Goal: Use online tool/utility: Use online tool/utility

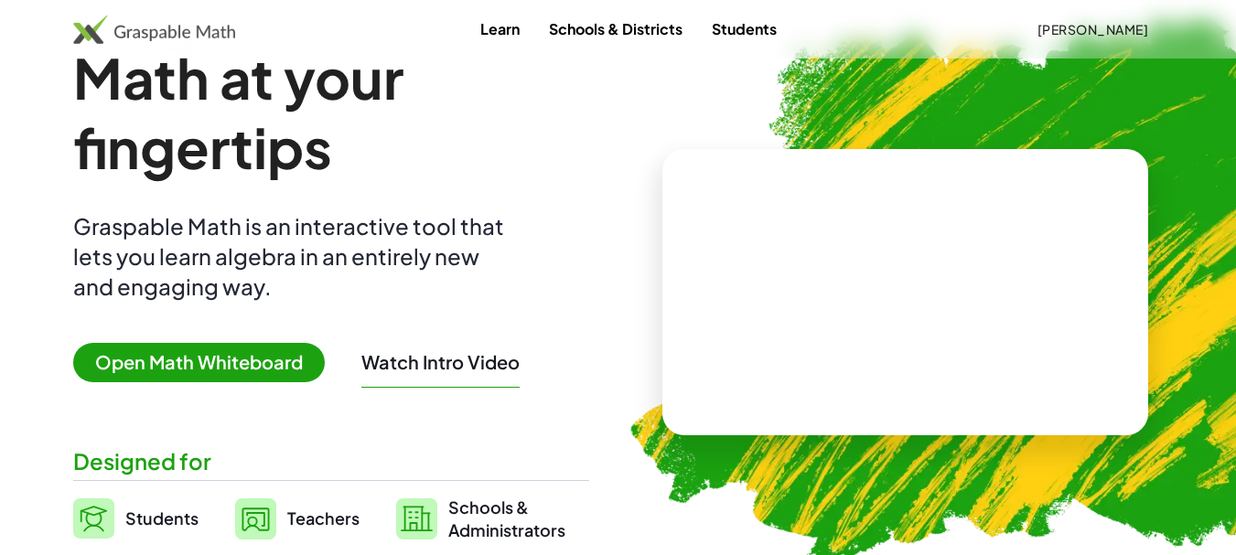
scroll to position [92, 0]
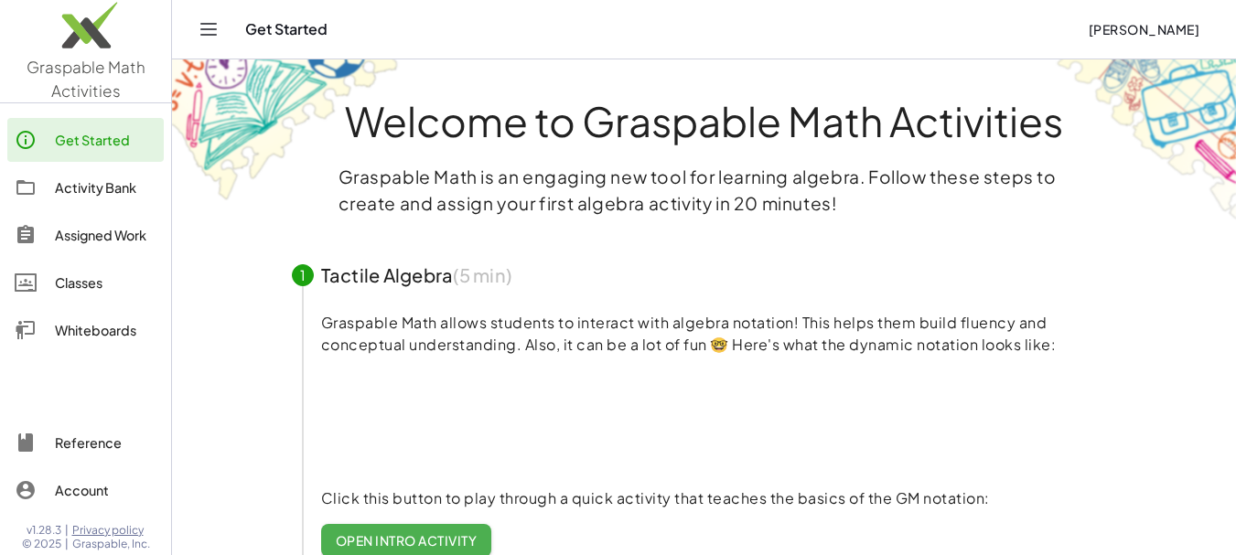
click at [112, 329] on div "Whiteboards" at bounding box center [106, 330] width 102 height 22
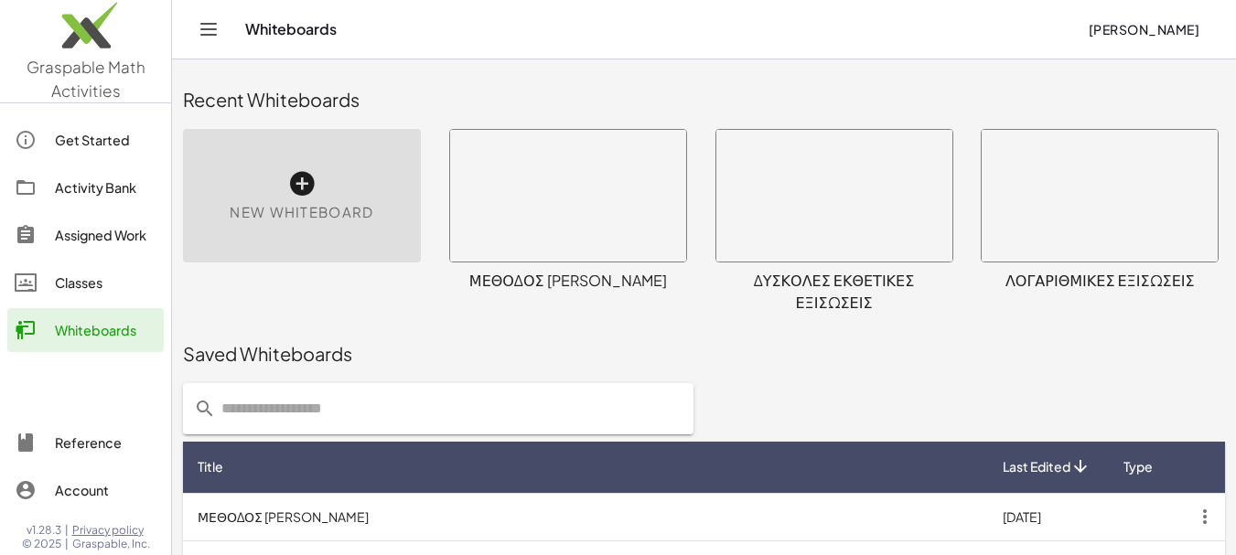
click at [359, 221] on span "New Whiteboard" at bounding box center [302, 212] width 144 height 21
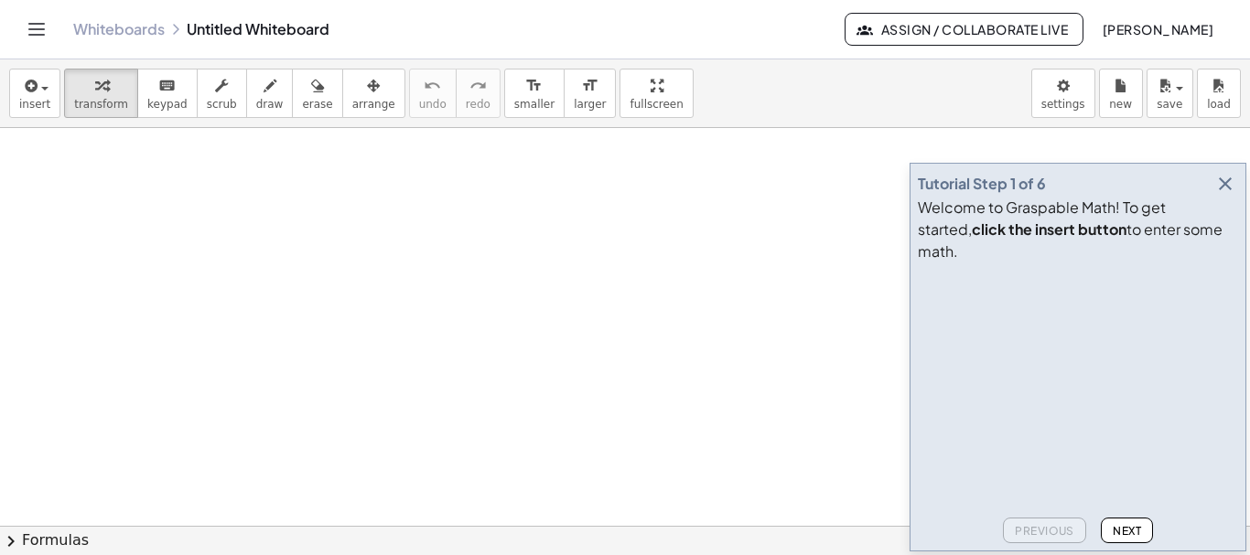
click at [1229, 195] on icon "button" at bounding box center [1225, 184] width 22 height 22
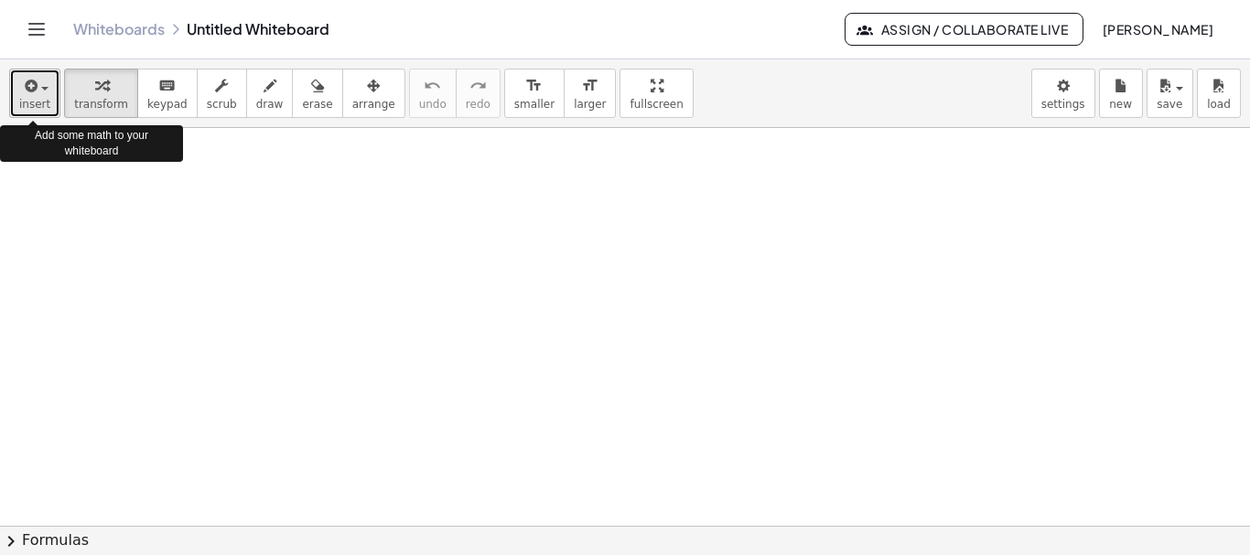
click at [47, 90] on button "insert" at bounding box center [34, 93] width 51 height 49
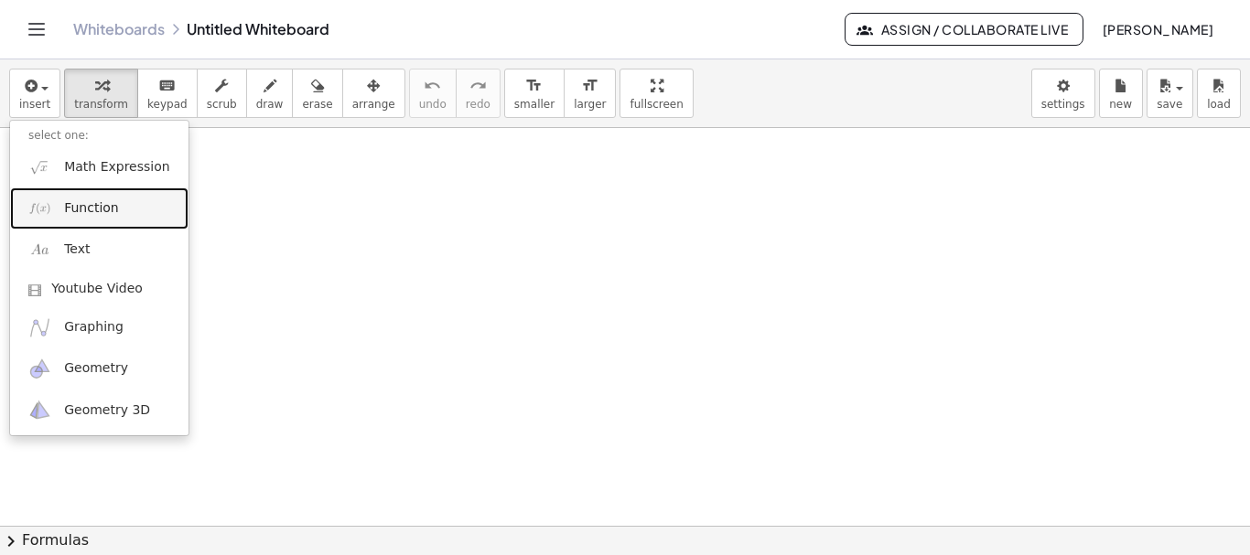
click at [107, 212] on span "Function" at bounding box center [91, 208] width 55 height 18
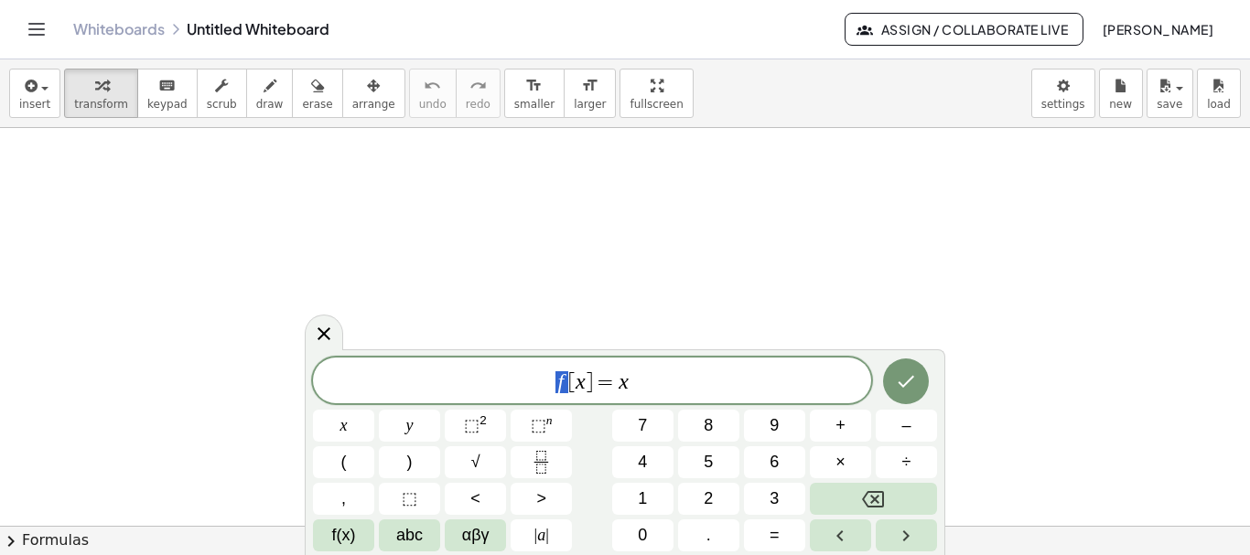
click at [562, 380] on span "f [ x ] = x" at bounding box center [592, 383] width 558 height 26
click at [622, 382] on var "x" at bounding box center [624, 382] width 10 height 24
click at [342, 470] on span "(" at bounding box center [343, 462] width 5 height 25
click at [484, 423] on sup "2" at bounding box center [482, 421] width 7 height 14
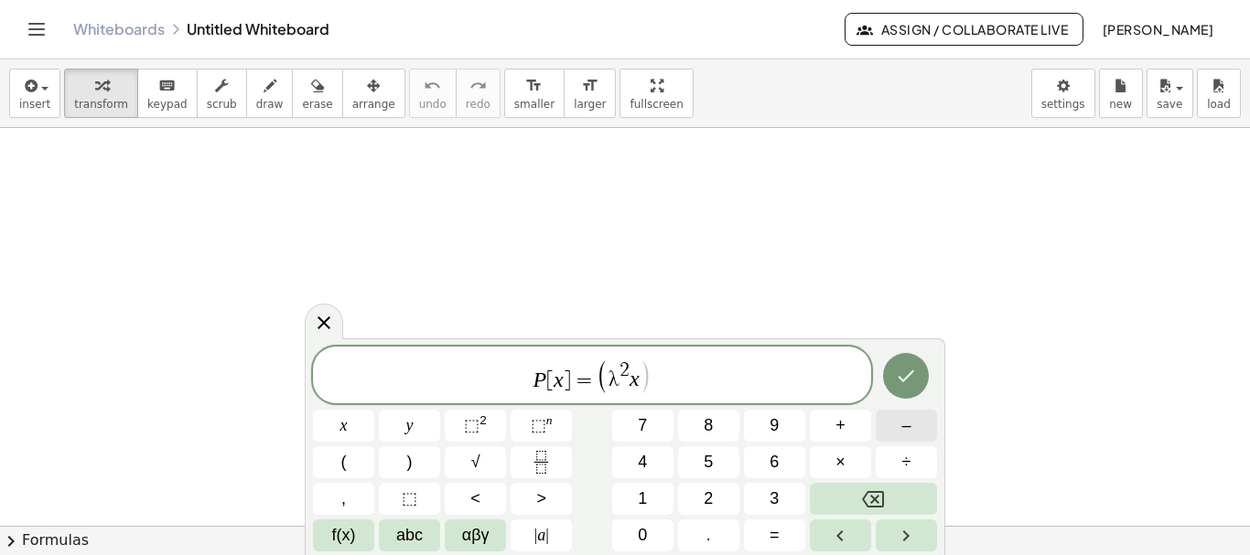
click at [903, 432] on span "–" at bounding box center [905, 426] width 9 height 25
click at [643, 458] on span "4" at bounding box center [642, 462] width 9 height 25
click at [407, 459] on span ")" at bounding box center [409, 462] width 5 height 25
click at [346, 424] on span "x" at bounding box center [343, 426] width 7 height 25
click at [485, 418] on sup "2" at bounding box center [482, 421] width 7 height 14
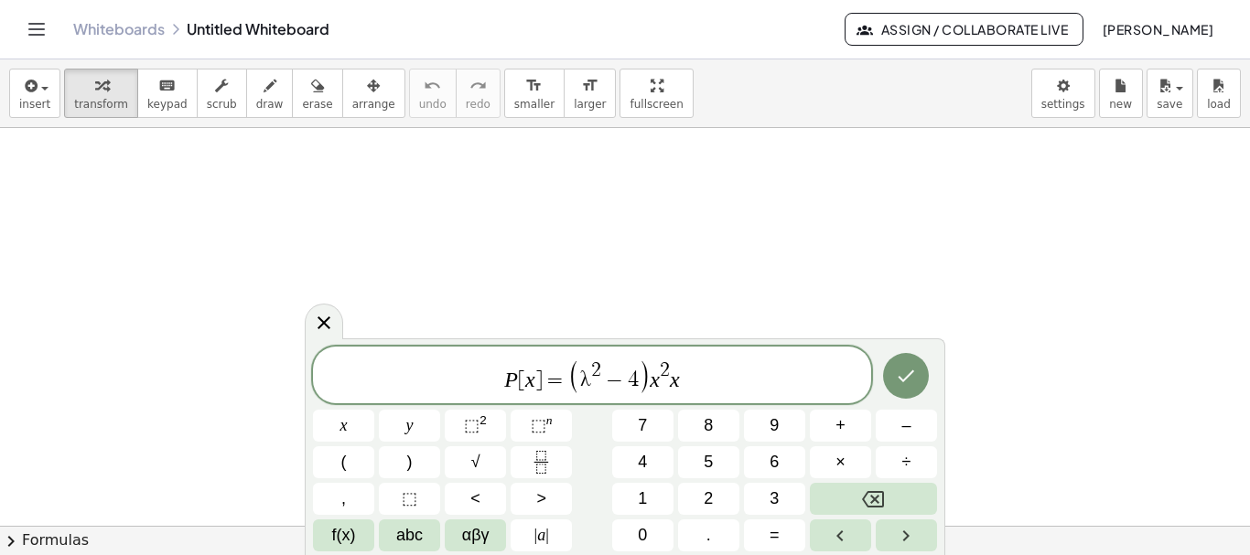
click at [684, 384] on span "P [ x ] = ( λ 2 − 4 ) x 2 ​ x" at bounding box center [592, 377] width 558 height 38
click at [887, 507] on button "Backspace" at bounding box center [873, 499] width 127 height 32
click at [837, 431] on span "+" at bounding box center [840, 426] width 10 height 25
click at [352, 470] on button "(" at bounding box center [343, 463] width 61 height 32
click at [408, 466] on span ")" at bounding box center [409, 462] width 5 height 25
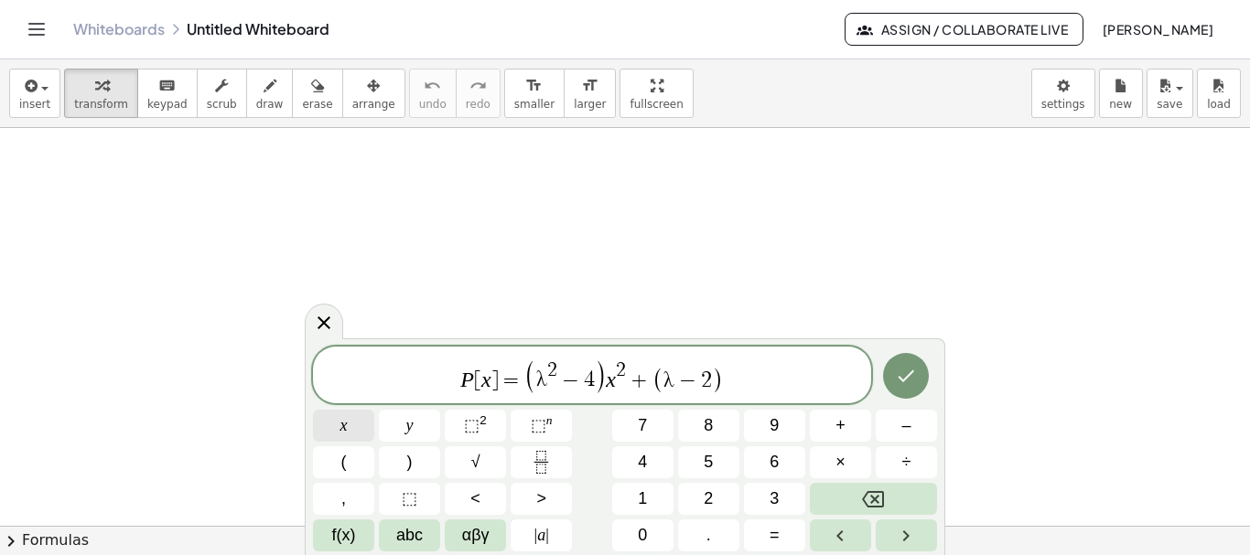
click at [340, 426] on span "x" at bounding box center [343, 426] width 7 height 25
click at [906, 427] on span "–" at bounding box center [905, 426] width 9 height 25
click at [349, 464] on button "(" at bounding box center [343, 463] width 61 height 32
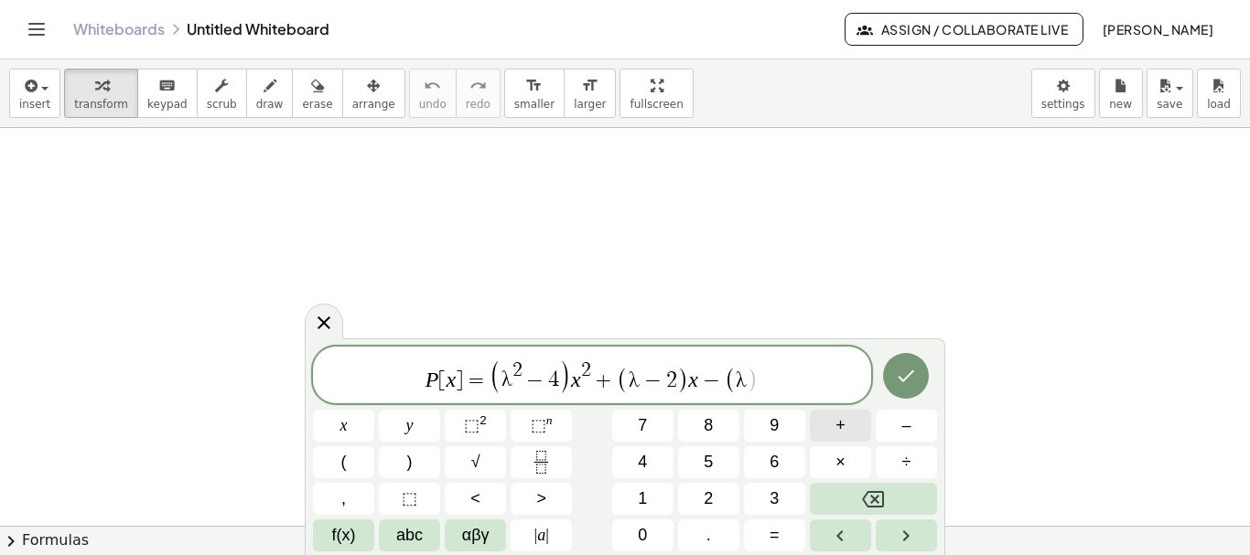
click at [846, 426] on button "+" at bounding box center [840, 426] width 61 height 32
click at [786, 374] on span "P [ x ] = ( λ 2 − 4 ) x 2 + ( λ − 2 ) x − ( λ + 2 ​ )" at bounding box center [592, 377] width 558 height 38
click at [412, 461] on span ")" at bounding box center [409, 462] width 5 height 25
click at [899, 375] on icon "Done" at bounding box center [906, 376] width 22 height 22
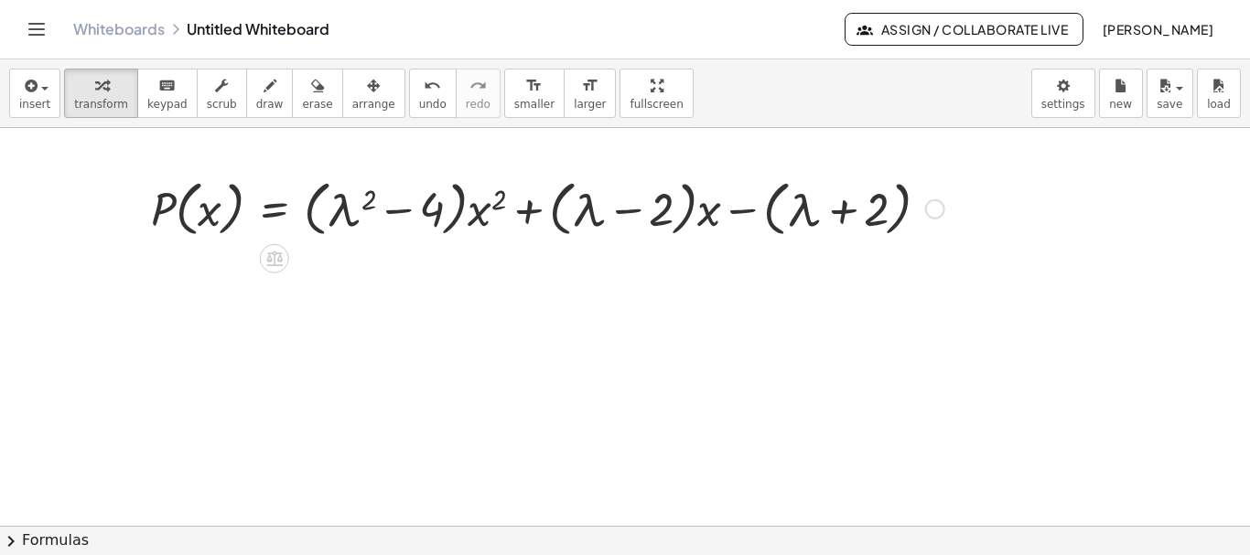
click at [939, 208] on div at bounding box center [935, 209] width 20 height 20
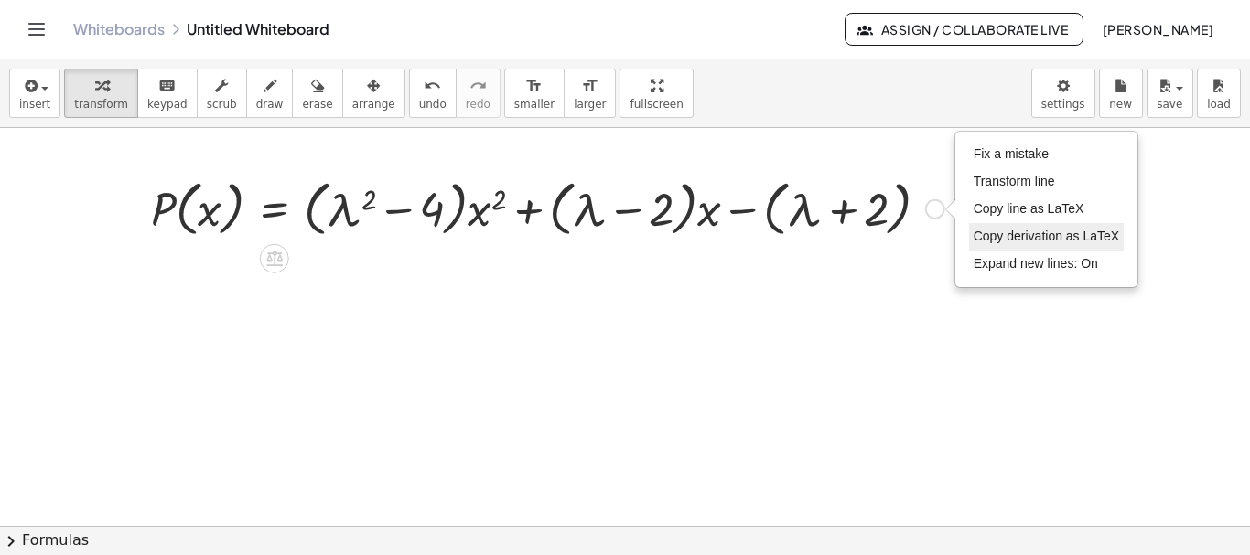
click at [1050, 237] on span "Copy derivation as LaTeX" at bounding box center [1047, 236] width 146 height 15
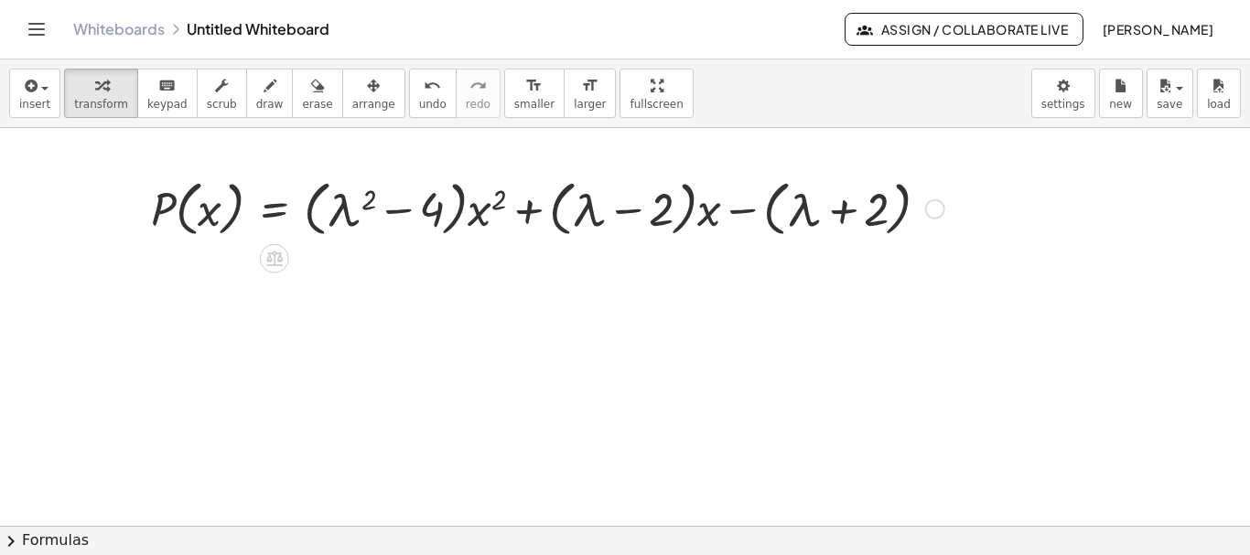
click at [936, 211] on div "Copied done" at bounding box center [935, 209] width 20 height 20
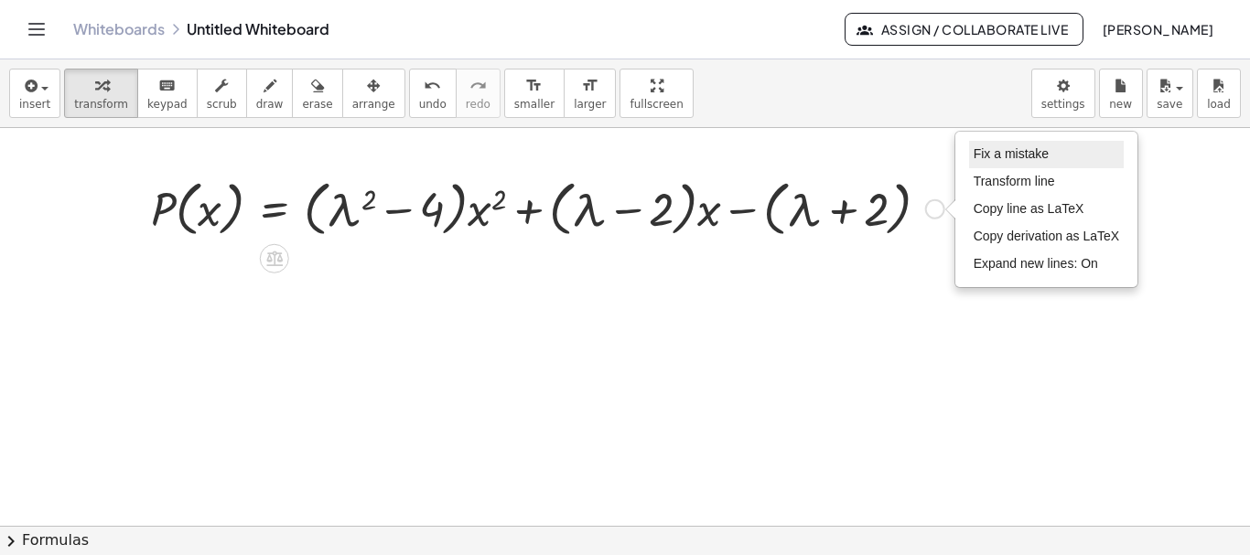
click at [1022, 159] on span "Fix a mistake" at bounding box center [1011, 153] width 75 height 15
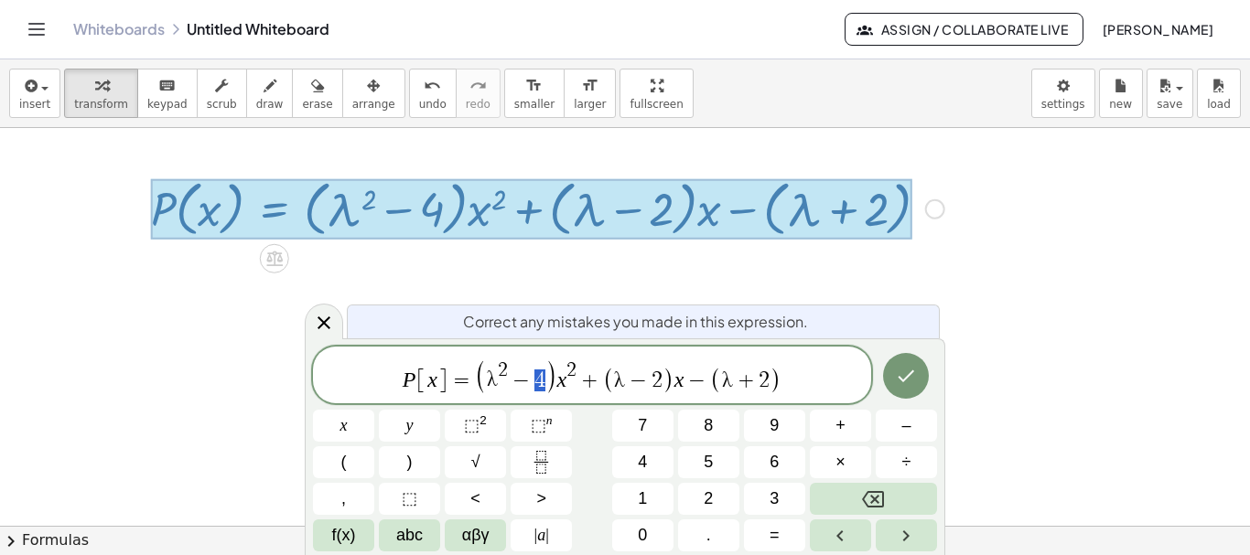
drag, startPoint x: 536, startPoint y: 381, endPoint x: 545, endPoint y: 380, distance: 9.2
click at [572, 369] on span "2" at bounding box center [571, 371] width 10 height 20
click at [545, 428] on span "⬚" at bounding box center [539, 425] width 16 height 18
click at [349, 427] on button "x" at bounding box center [343, 426] width 61 height 32
click at [550, 427] on span "⬚ n" at bounding box center [542, 426] width 22 height 25
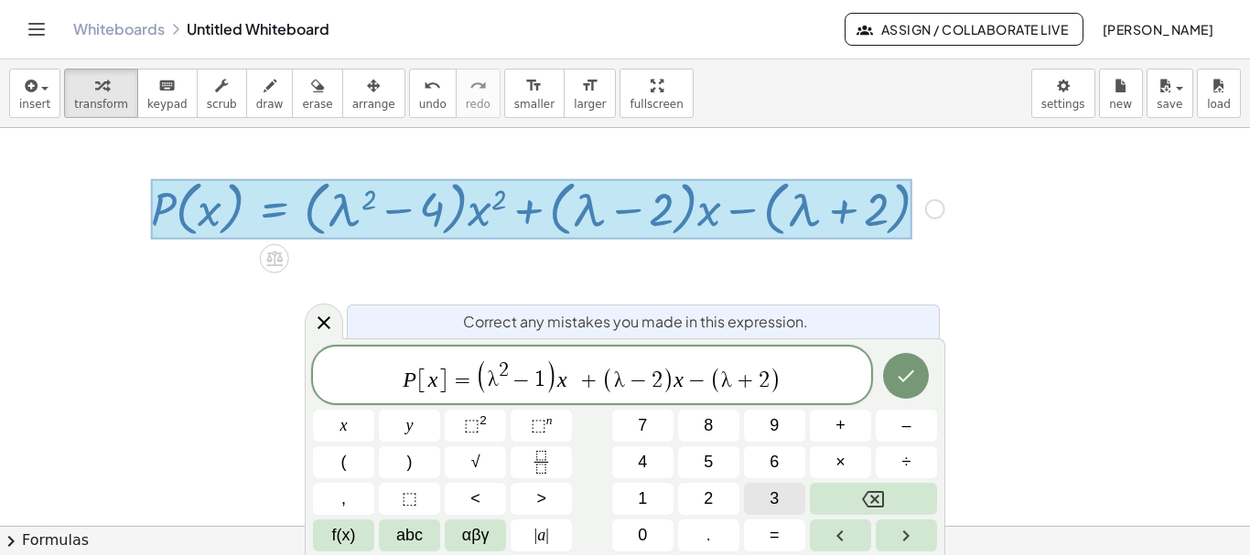
click at [771, 502] on span "3" at bounding box center [774, 499] width 9 height 25
click at [616, 378] on span "λ" at bounding box center [619, 381] width 11 height 22
click at [607, 381] on span "−" at bounding box center [614, 381] width 17 height 22
click at [652, 377] on span "−" at bounding box center [657, 381] width 27 height 22
drag, startPoint x: 663, startPoint y: 378, endPoint x: 673, endPoint y: 380, distance: 9.3
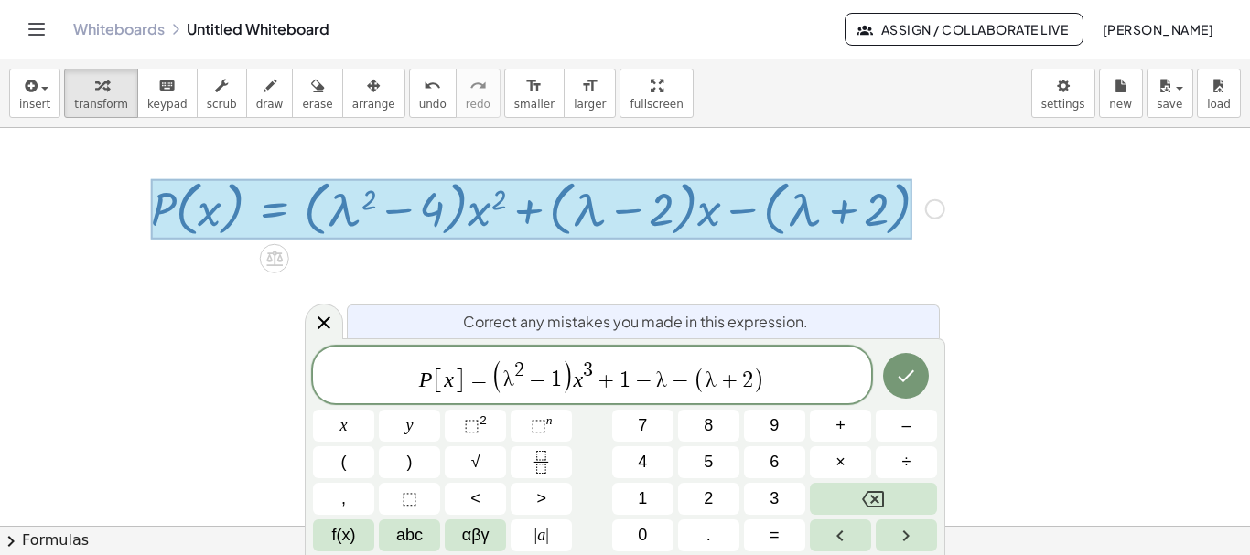
click at [621, 377] on span "1" at bounding box center [624, 381] width 11 height 22
click at [350, 465] on button "(" at bounding box center [343, 463] width 61 height 32
click at [664, 376] on span "λ" at bounding box center [661, 378] width 11 height 22
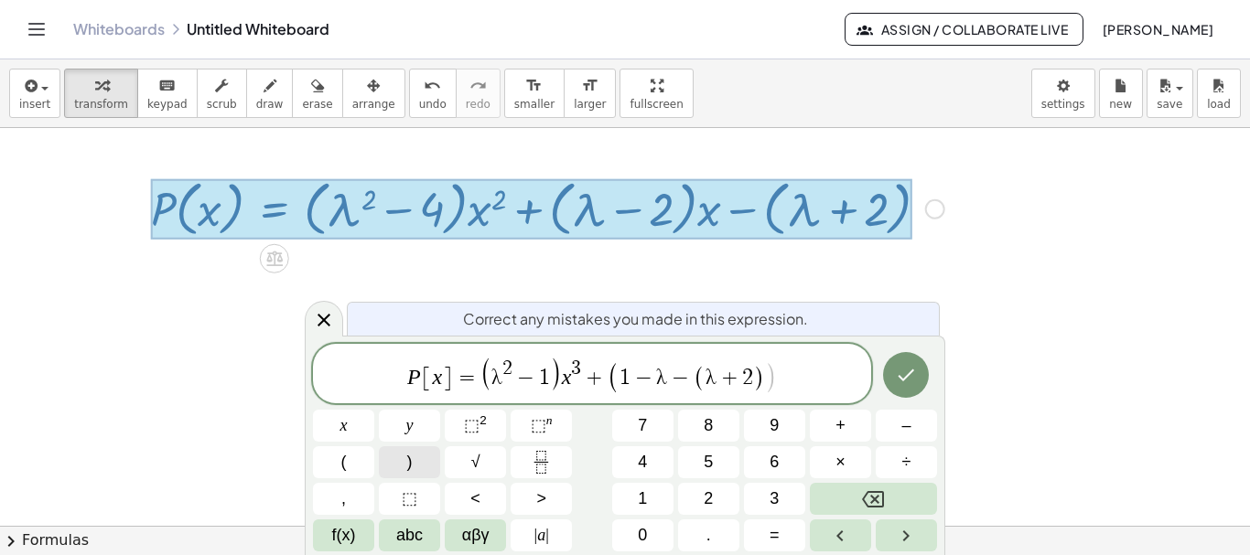
click at [414, 458] on button ")" at bounding box center [409, 463] width 61 height 32
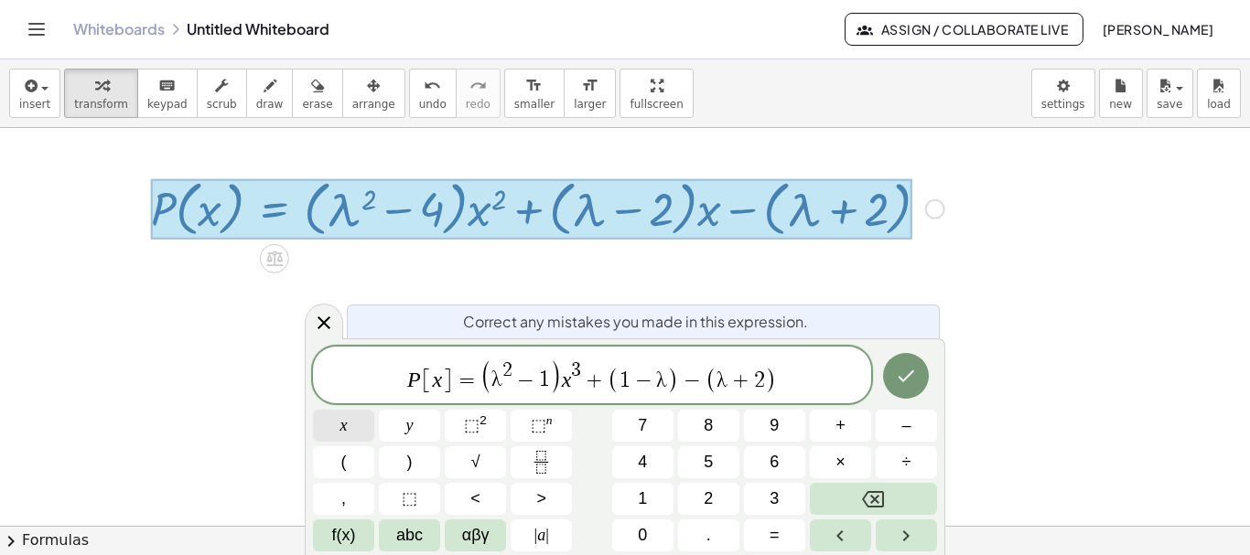
click at [346, 425] on span "x" at bounding box center [343, 426] width 7 height 25
click at [484, 416] on sup "2" at bounding box center [482, 421] width 7 height 14
click at [794, 378] on span "P [ x ] = ( λ 2 − 1 ) x 3 + ( 1 − λ ) x 2 − ( λ + 1 )" at bounding box center [592, 377] width 558 height 38
click at [352, 429] on button "x" at bounding box center [343, 426] width 61 height 32
click at [837, 429] on span "+" at bounding box center [840, 426] width 10 height 25
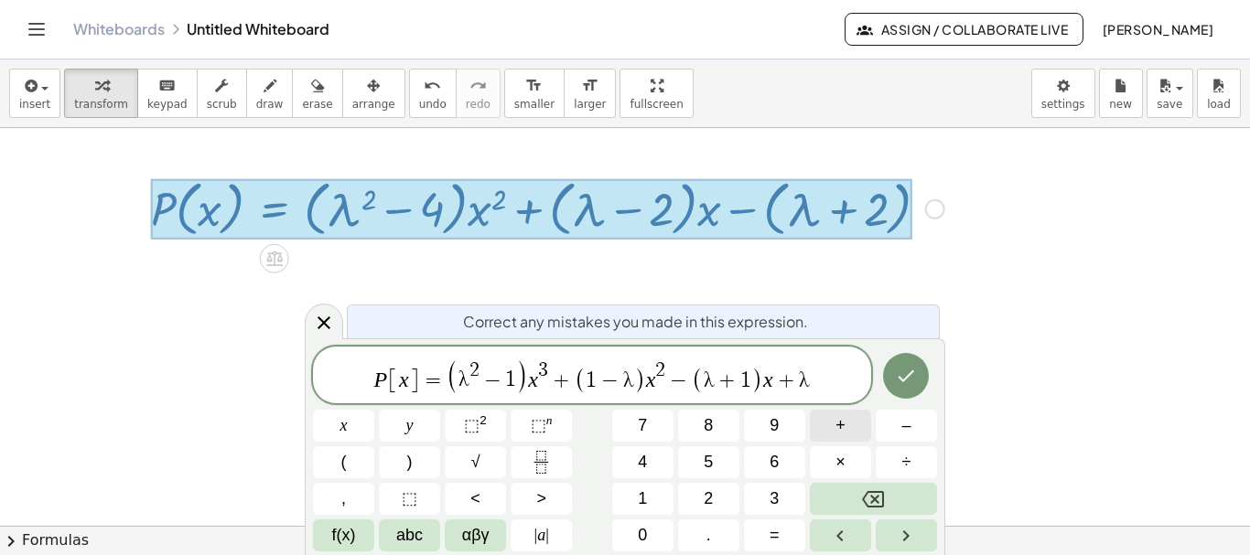
click at [840, 425] on span "+" at bounding box center [840, 426] width 10 height 25
click at [710, 427] on span "8" at bounding box center [708, 426] width 9 height 25
click at [909, 380] on icon "Done" at bounding box center [906, 376] width 22 height 22
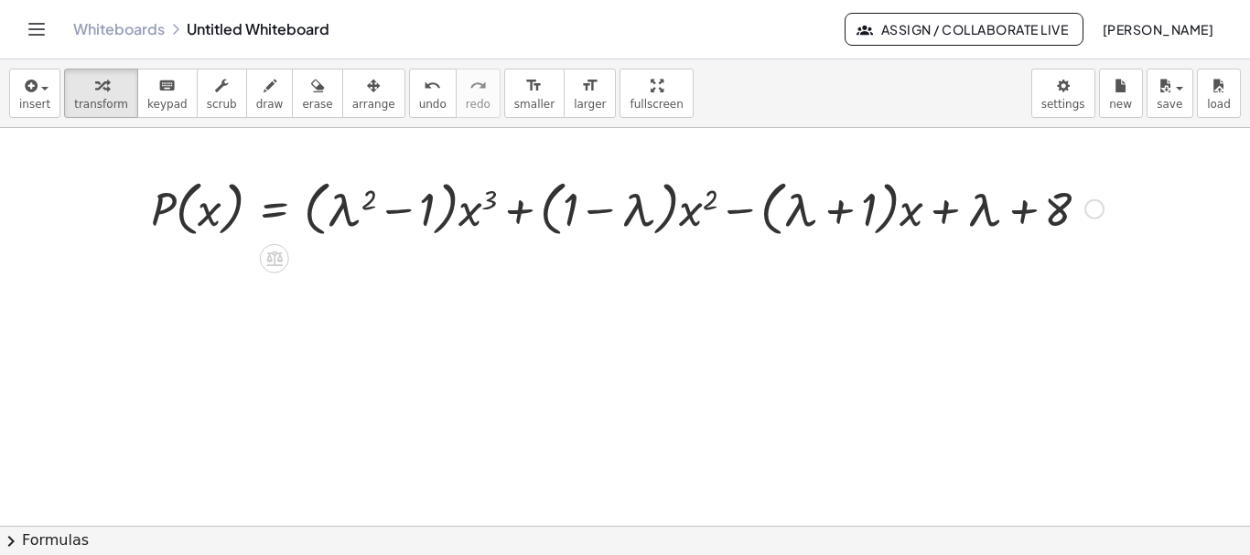
click at [1098, 212] on div "Fix a mistake Transform line Copy line as LaTeX Copy derivation as LaTeX Expand…" at bounding box center [1094, 209] width 20 height 20
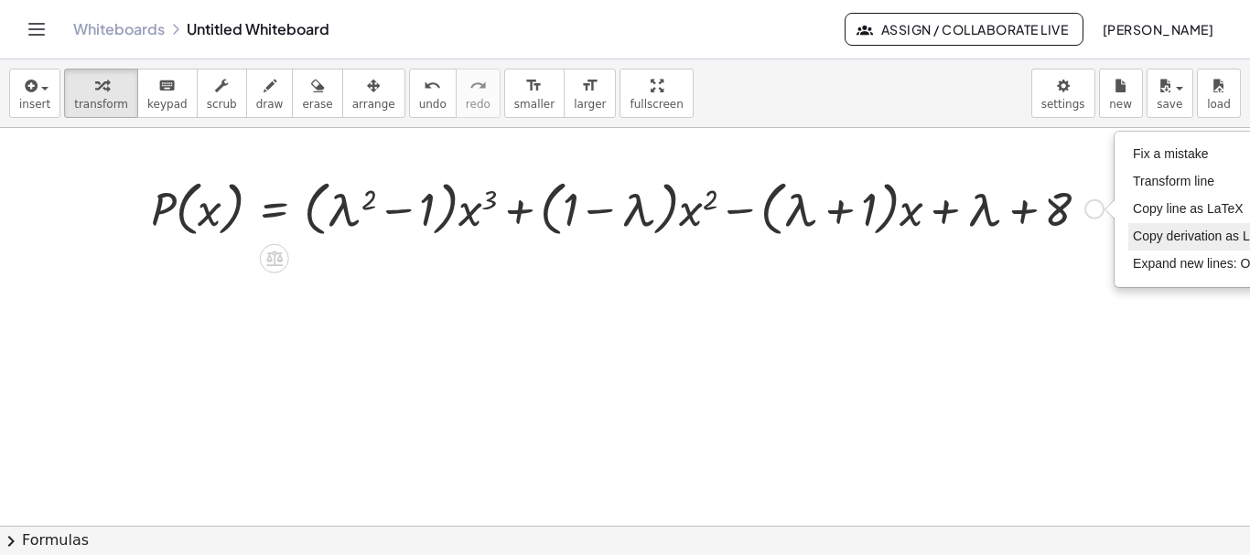
click at [1144, 233] on span "Copy derivation as LaTeX" at bounding box center [1206, 236] width 146 height 15
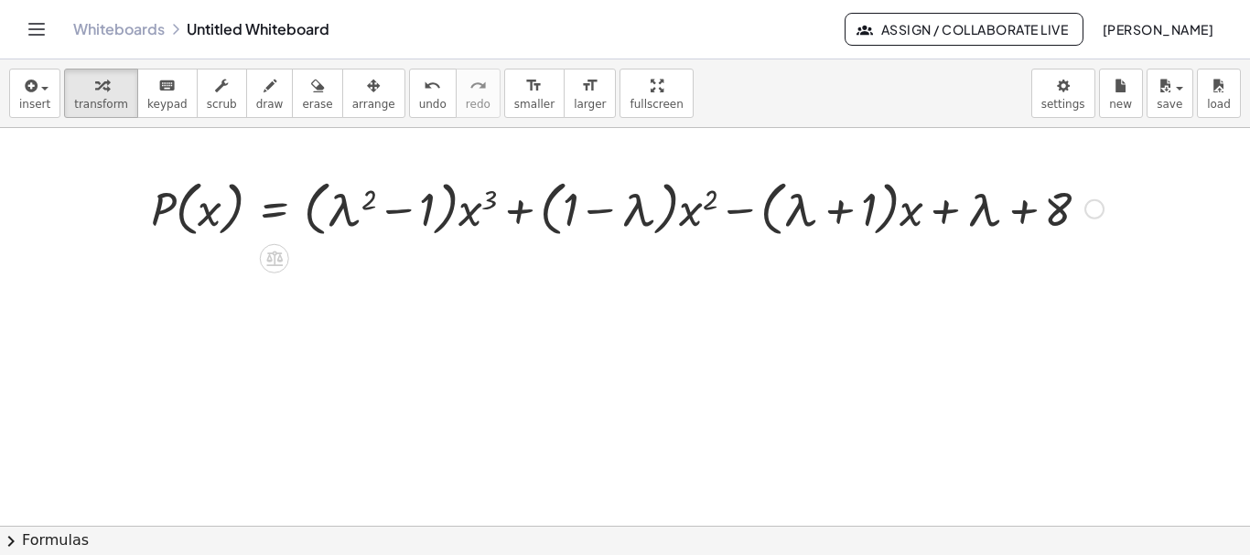
click at [1099, 213] on div "Copied done" at bounding box center [1094, 209] width 20 height 20
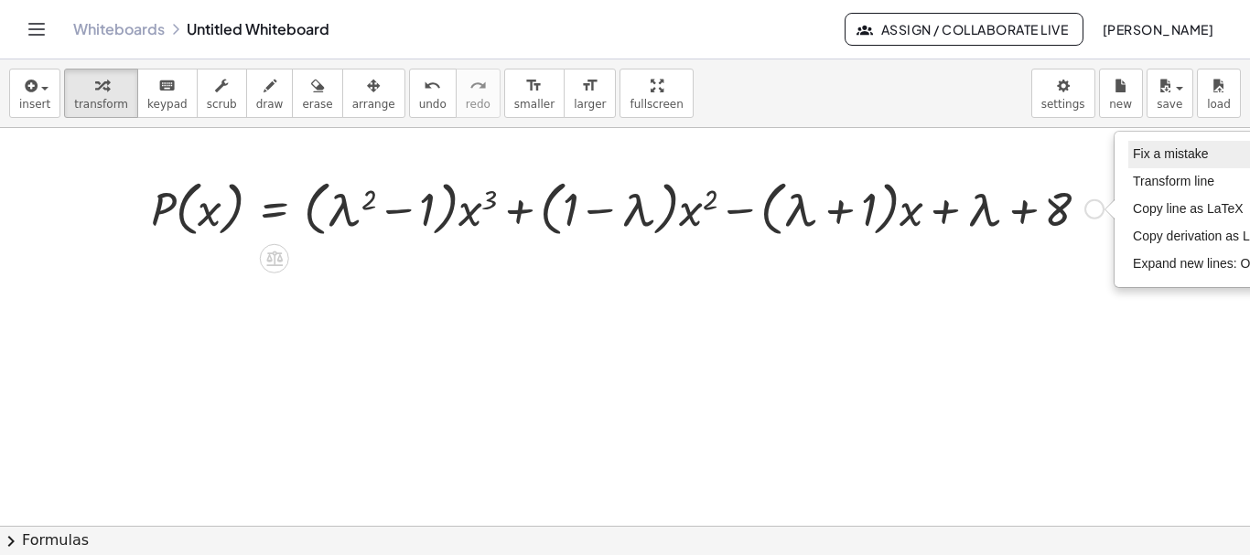
click at [1169, 157] on span "Fix a mistake" at bounding box center [1170, 153] width 75 height 15
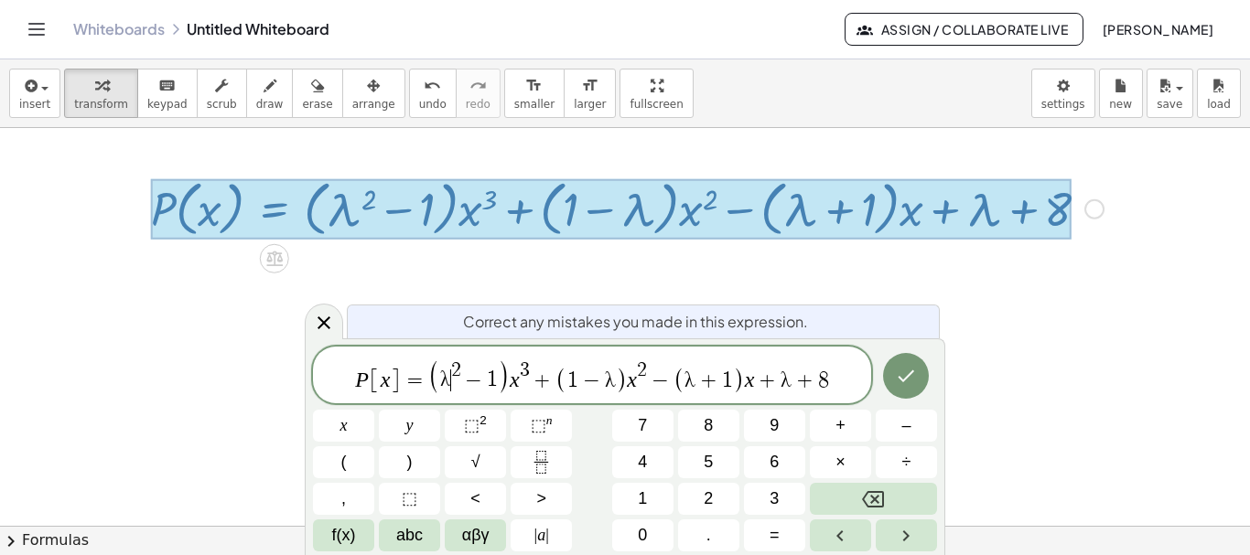
click at [448, 387] on span "λ" at bounding box center [445, 381] width 11 height 22
click at [455, 367] on span "2" at bounding box center [456, 371] width 10 height 20
drag, startPoint x: 559, startPoint y: 380, endPoint x: 668, endPoint y: 382, distance: 108.9
click at [479, 423] on span "⬚" at bounding box center [472, 425] width 16 height 18
click at [480, 417] on sup "2" at bounding box center [482, 421] width 7 height 14
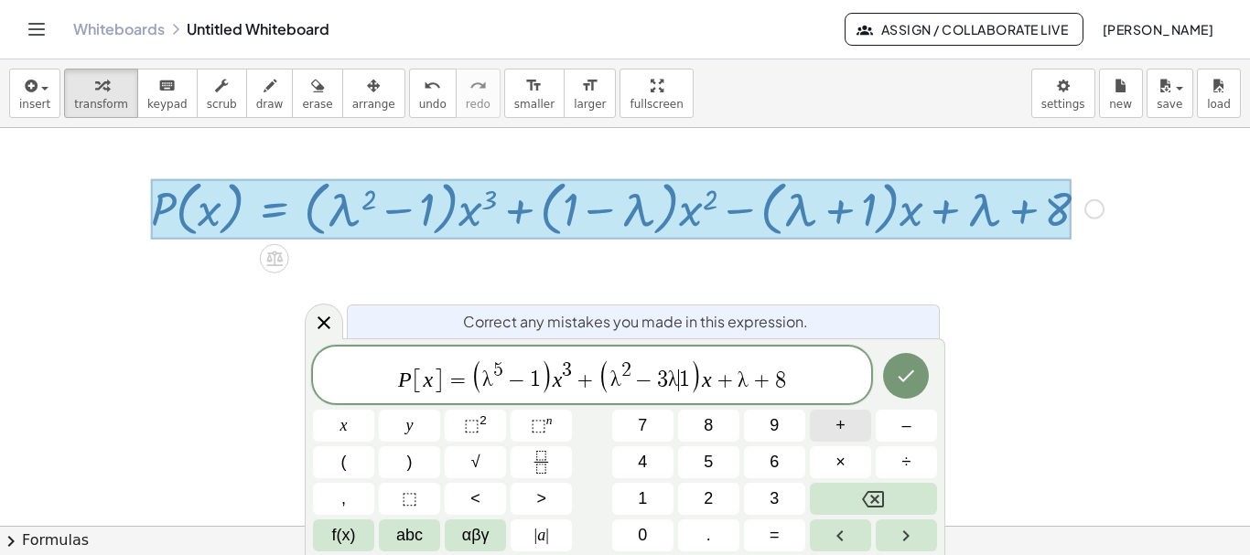
click at [851, 428] on button "+" at bounding box center [840, 426] width 61 height 32
click at [904, 377] on icon "Done" at bounding box center [906, 376] width 22 height 22
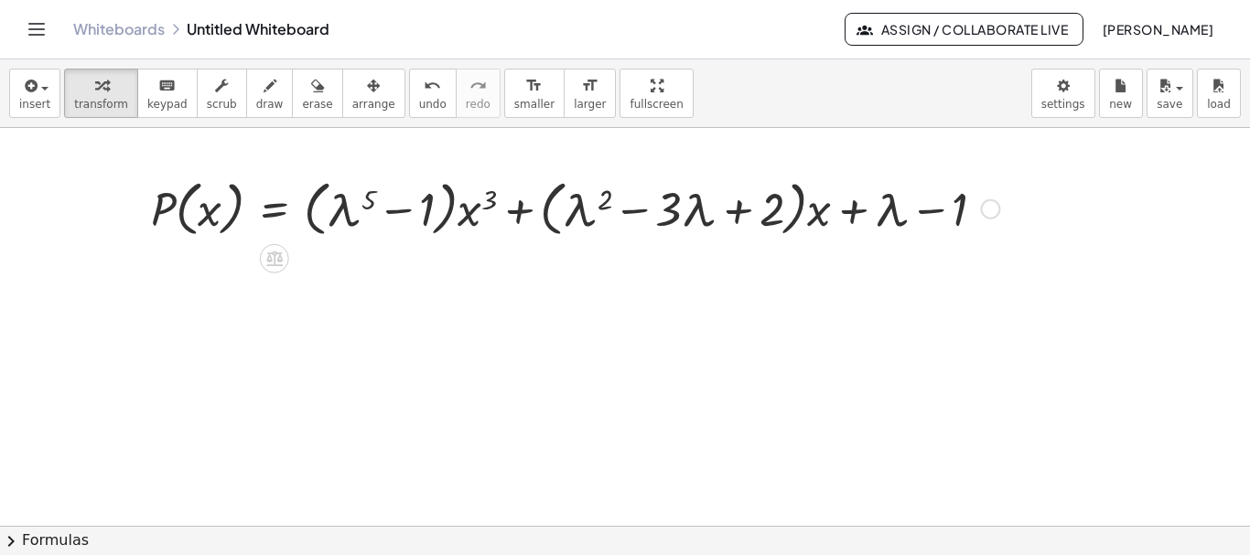
click at [991, 210] on div "Fix a mistake Transform line Copy line as LaTeX Copy derivation as LaTeX Expand…" at bounding box center [990, 209] width 20 height 20
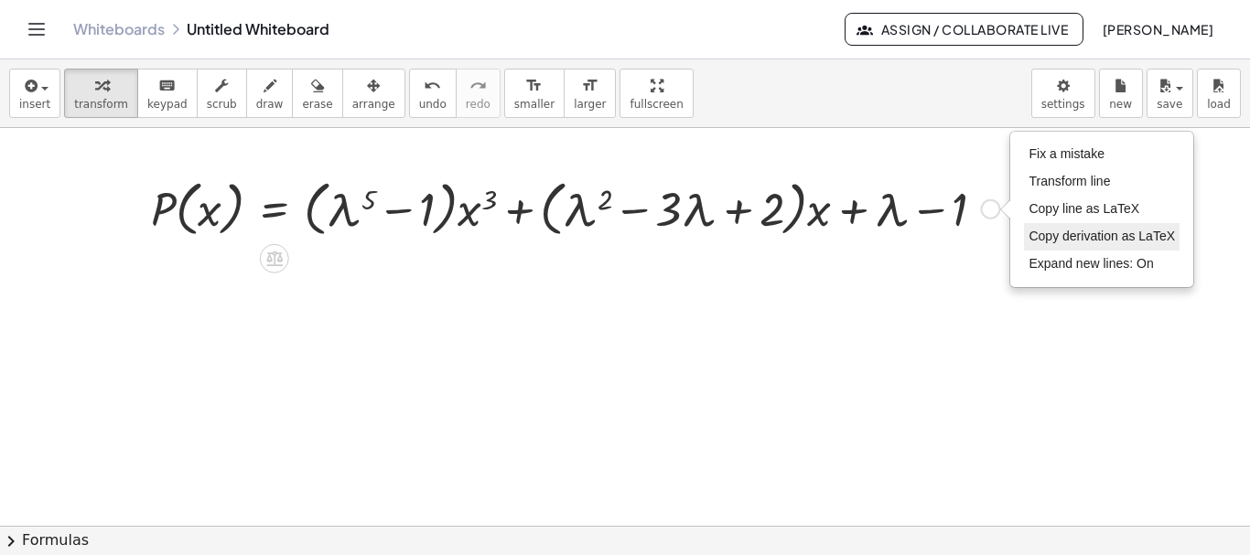
click at [1065, 238] on span "Copy derivation as LaTeX" at bounding box center [1102, 236] width 146 height 15
